Goal: Task Accomplishment & Management: Manage account settings

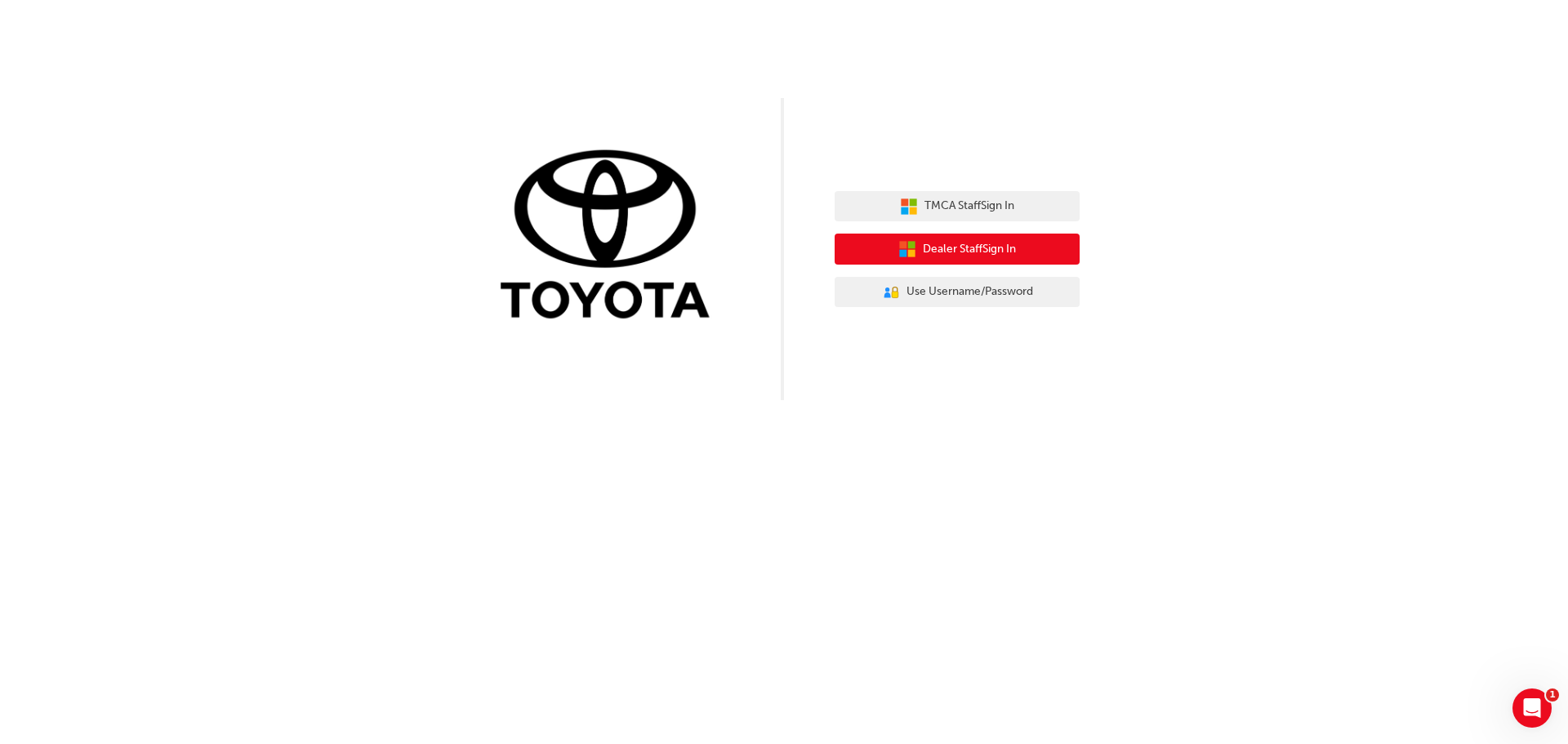
click at [924, 257] on span "Dealer Staff Sign In" at bounding box center [969, 250] width 93 height 19
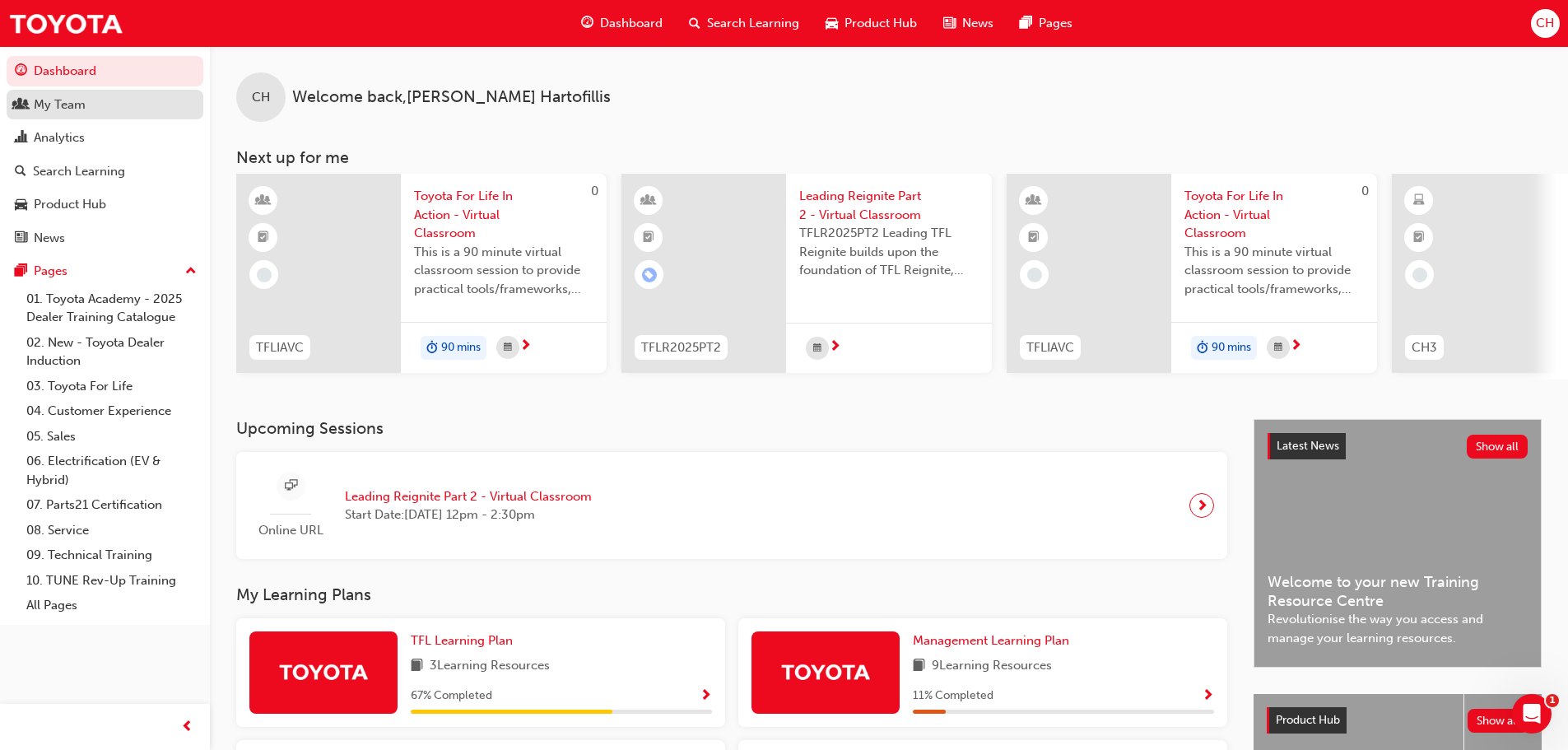
click at [98, 107] on div "My Team" at bounding box center [105, 105] width 180 height 21
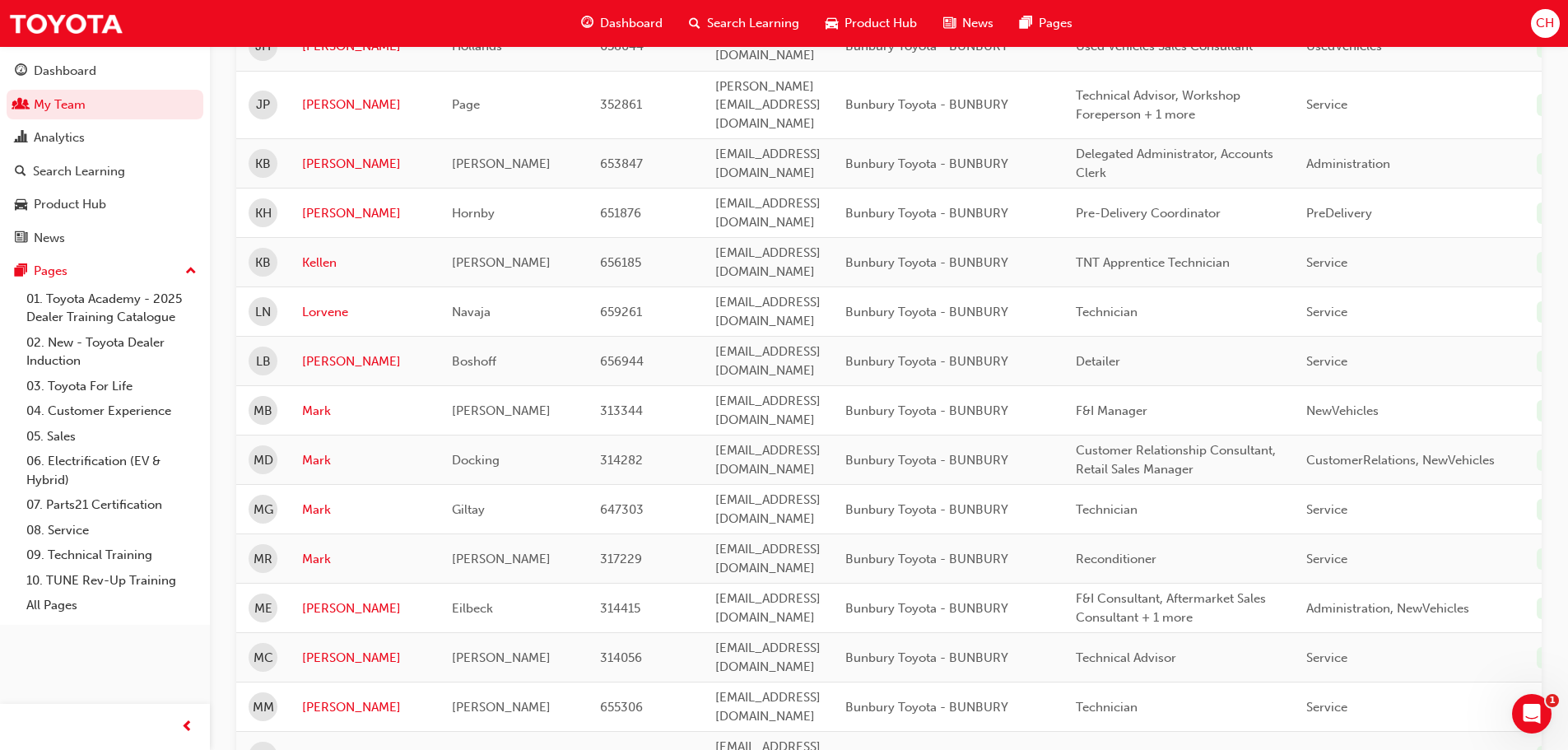
scroll to position [1317, 0]
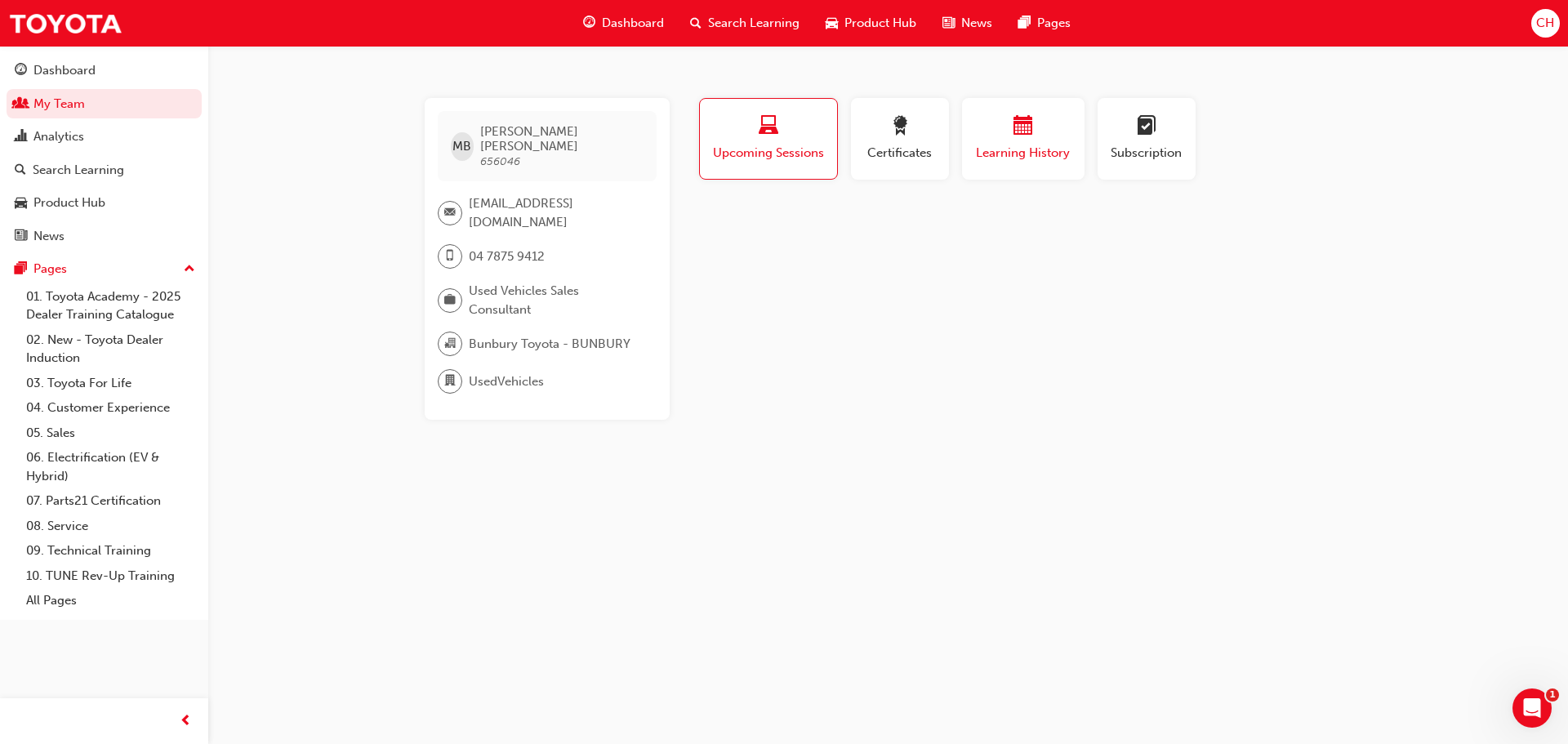
click at [1070, 147] on span "Learning History" at bounding box center [1023, 153] width 98 height 19
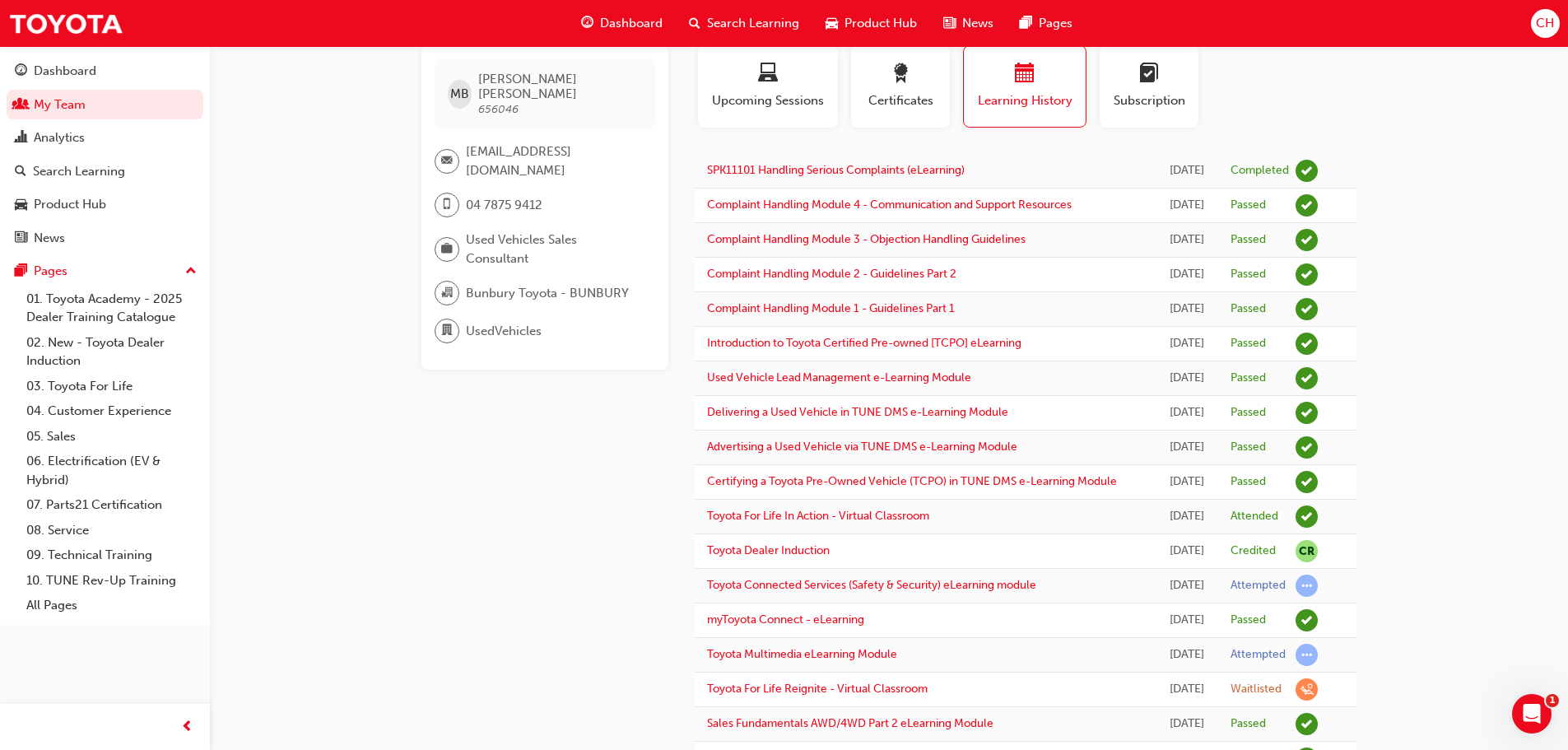
scroll to position [82, 0]
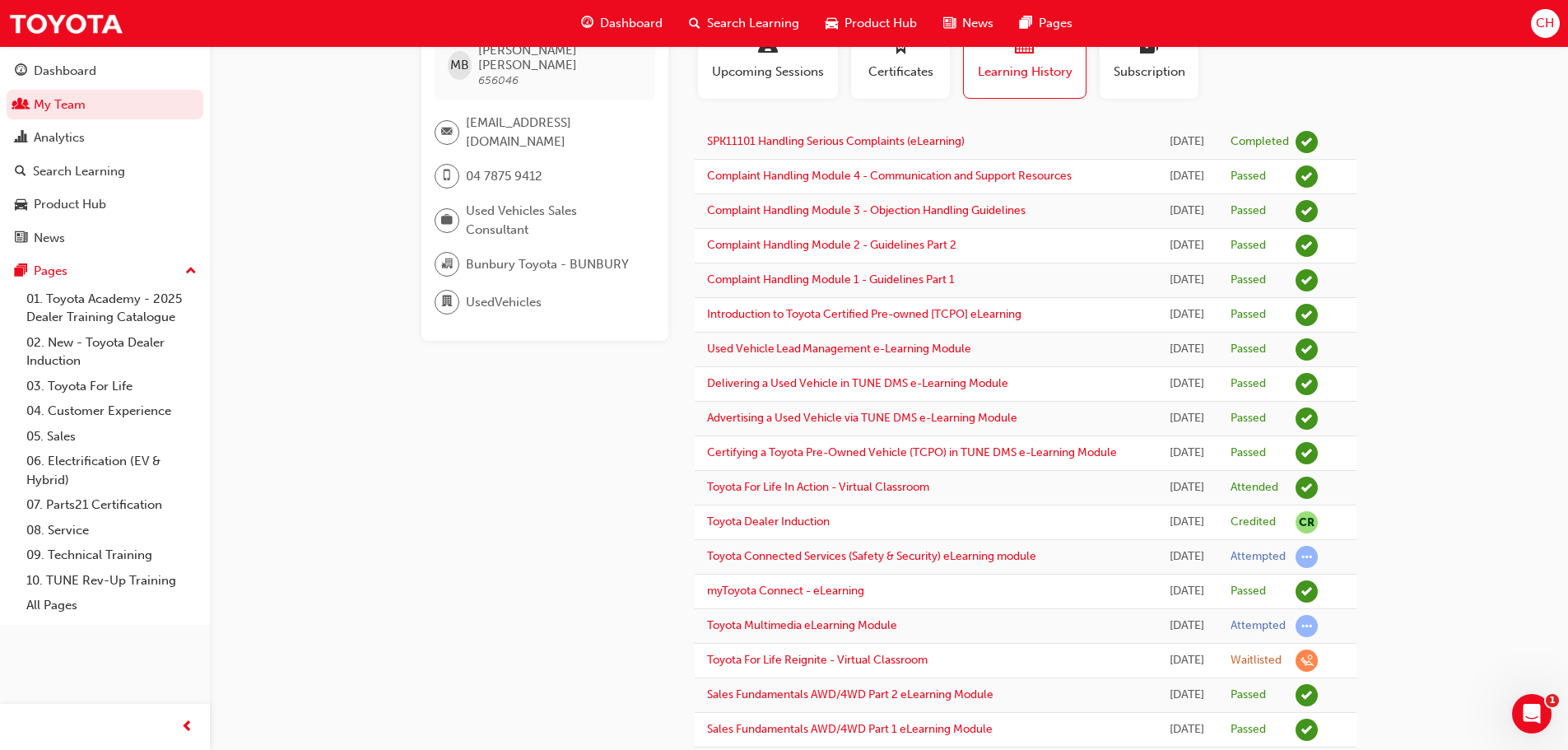
click at [1554, 29] on span "CH" at bounding box center [1544, 24] width 18 height 19
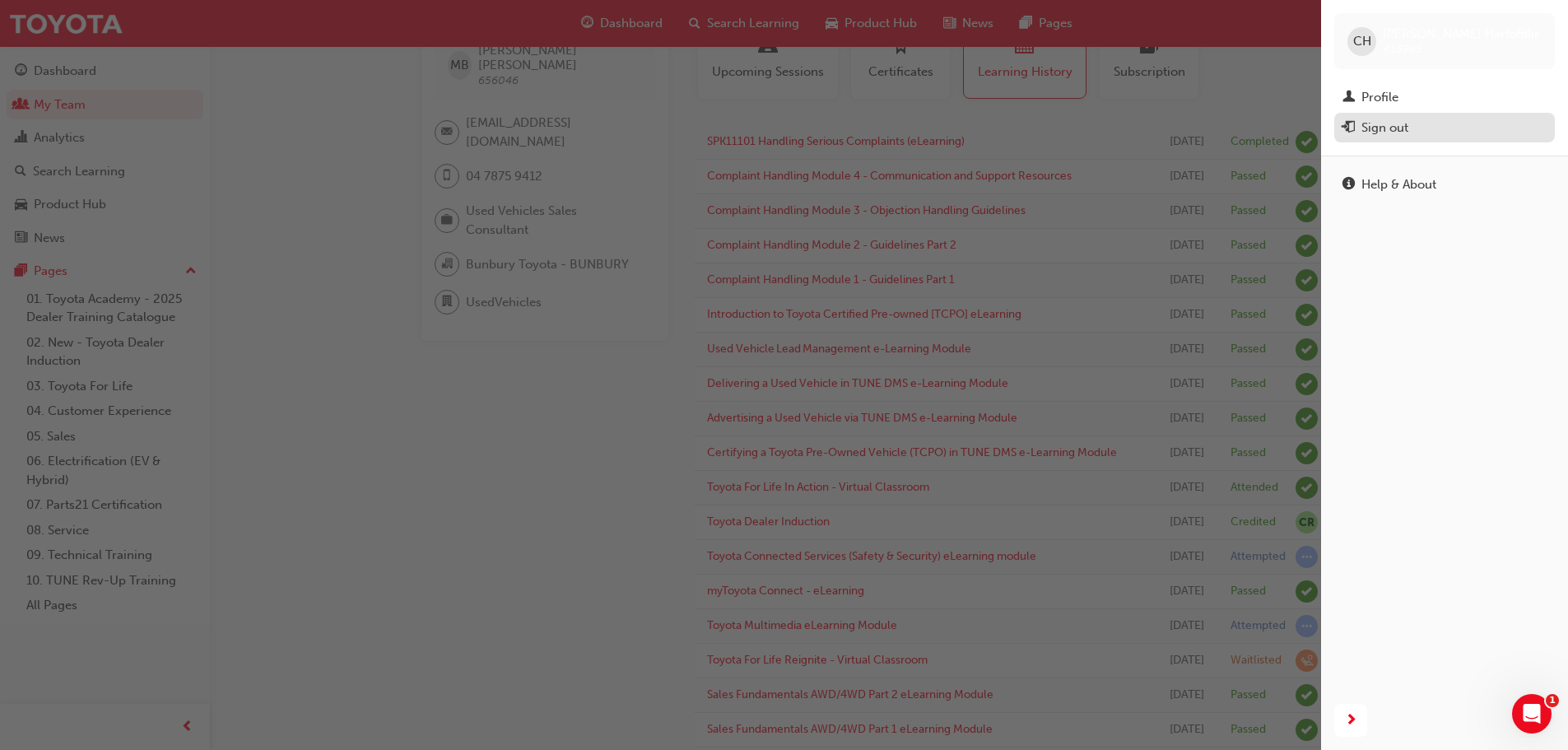
click at [1381, 130] on div "Sign out" at bounding box center [1385, 128] width 47 height 19
